Goal: Navigation & Orientation: Find specific page/section

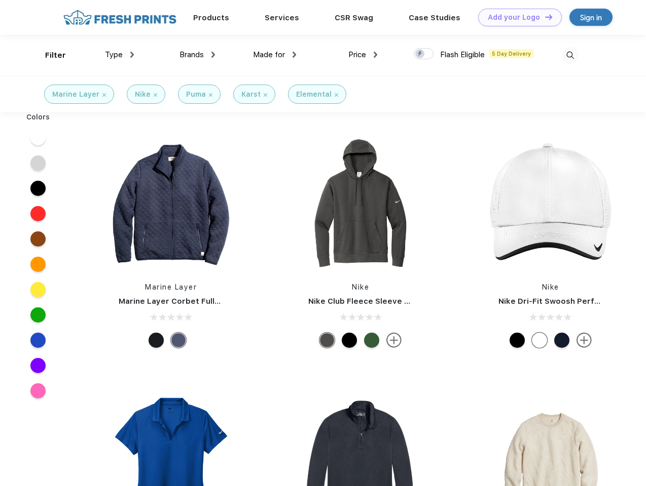
click at [516, 17] on link "Add your Logo Design Tool" at bounding box center [520, 18] width 84 height 18
click at [0, 0] on div "Design Tool" at bounding box center [0, 0] width 0 height 0
click at [544, 17] on link "Add your Logo Design Tool" at bounding box center [520, 18] width 84 height 18
click at [49, 55] on div "Filter" at bounding box center [55, 56] width 21 height 12
click at [120, 55] on span "Type" at bounding box center [114, 54] width 18 height 9
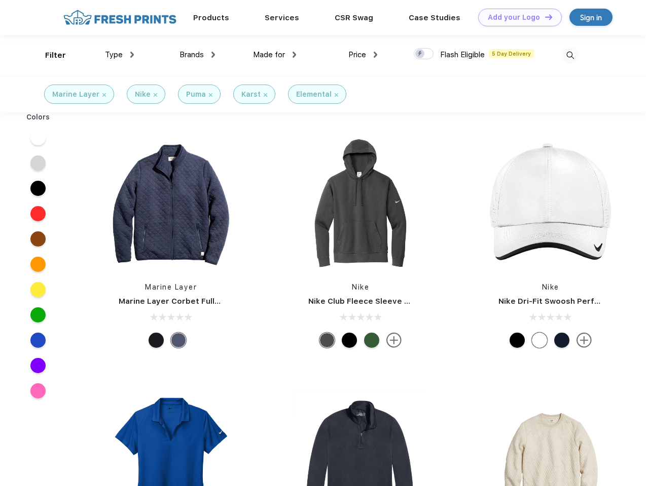
click at [197, 55] on span "Brands" at bounding box center [191, 54] width 24 height 9
click at [275, 55] on span "Made for" at bounding box center [269, 54] width 32 height 9
click at [363, 55] on span "Price" at bounding box center [357, 54] width 18 height 9
click at [424, 54] on div at bounding box center [424, 53] width 20 height 11
click at [420, 54] on input "checkbox" at bounding box center [417, 51] width 7 height 7
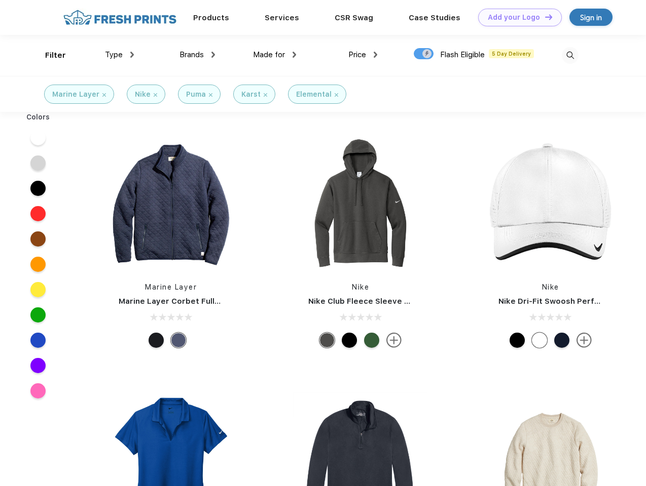
click at [570, 55] on img at bounding box center [569, 55] width 17 height 17
